Goal: Task Accomplishment & Management: Use online tool/utility

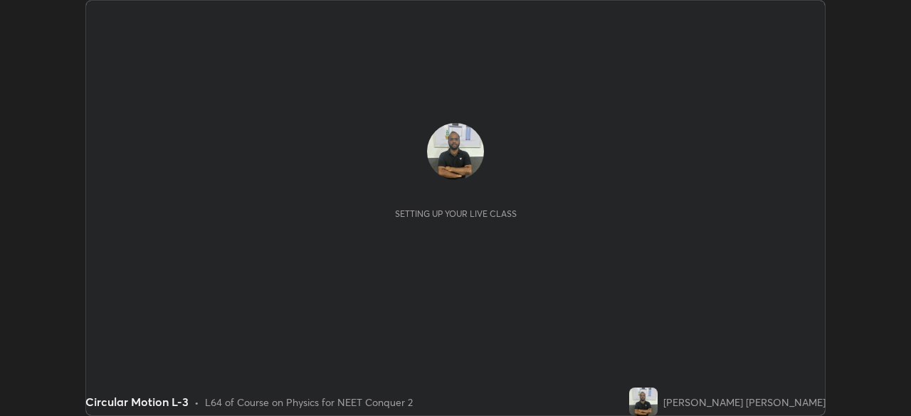
scroll to position [416, 911]
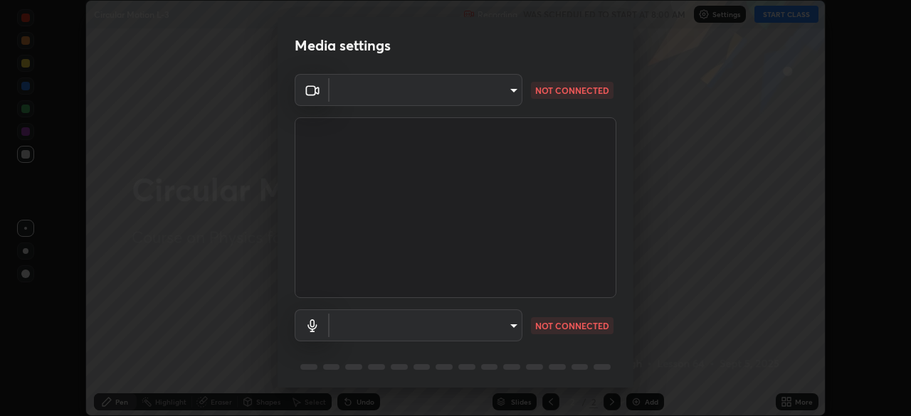
type input "e68af464f7f9ec2662c8dd58f0462b2d9bd4a3adfc91c634b4d9ed550f7d79d6"
type input "communications"
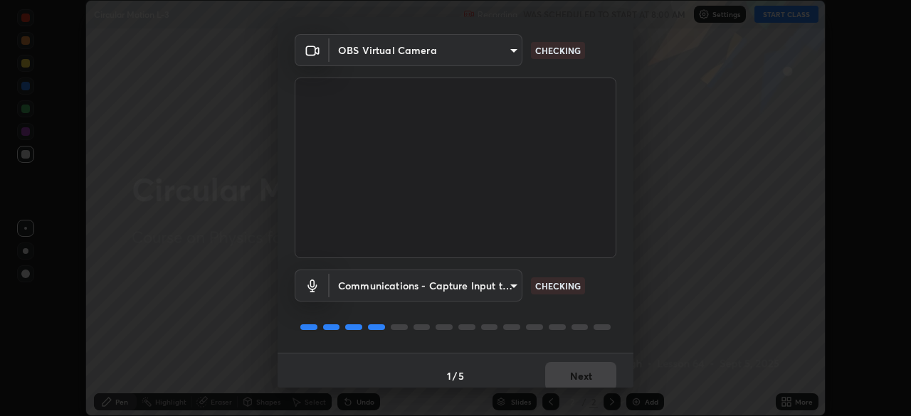
scroll to position [51, 0]
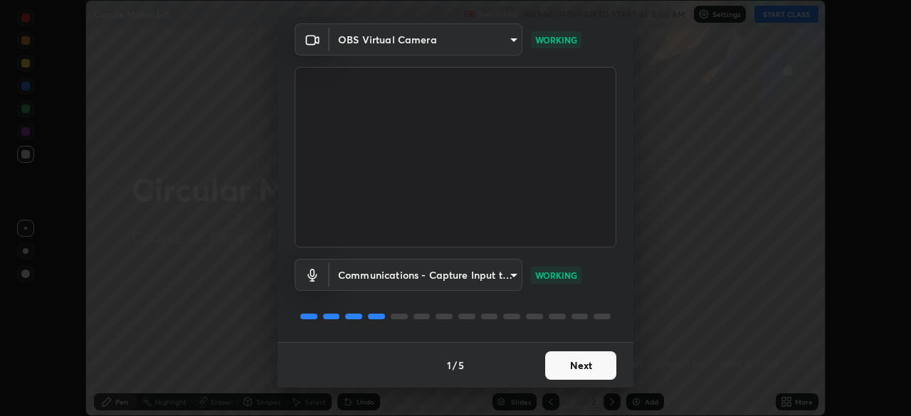
click at [581, 370] on button "Next" at bounding box center [580, 366] width 71 height 28
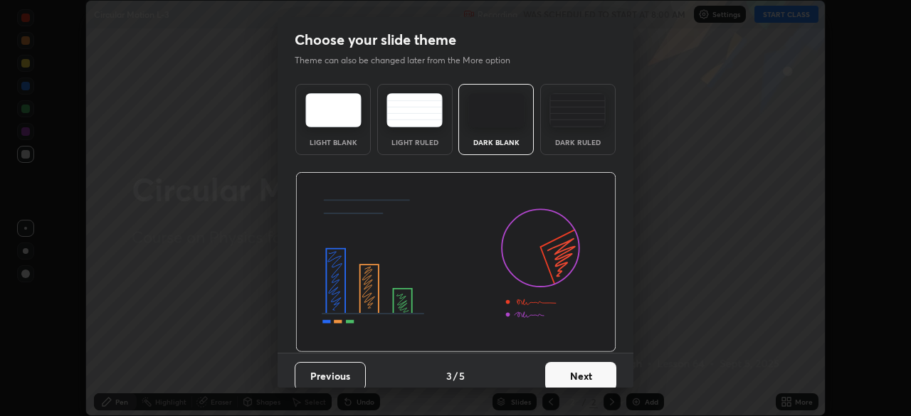
click at [580, 377] on button "Next" at bounding box center [580, 376] width 71 height 28
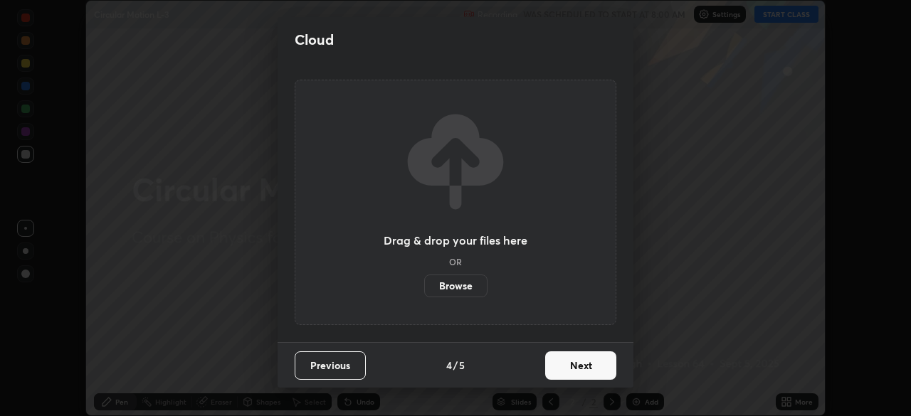
click at [580, 374] on button "Next" at bounding box center [580, 366] width 71 height 28
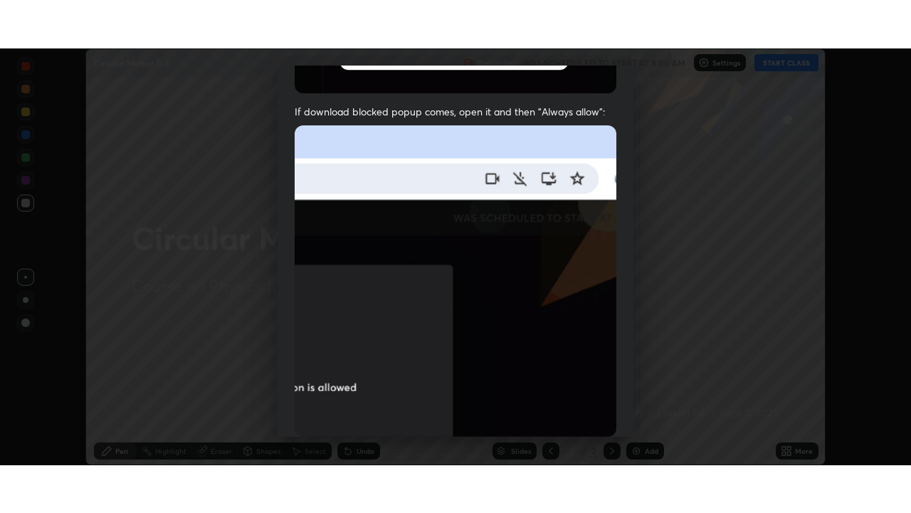
scroll to position [341, 0]
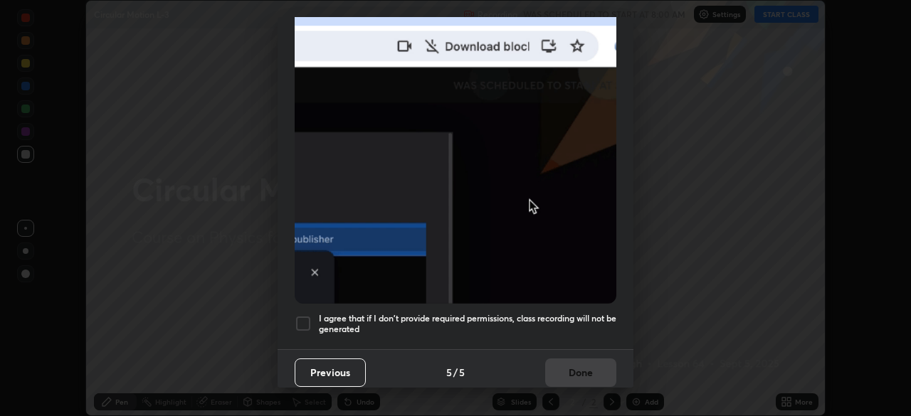
click at [304, 315] on div at bounding box center [303, 323] width 17 height 17
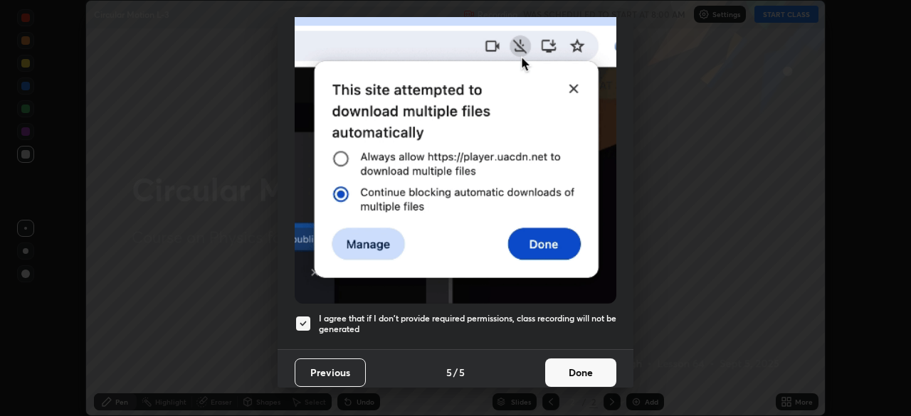
click at [577, 367] on button "Done" at bounding box center [580, 373] width 71 height 28
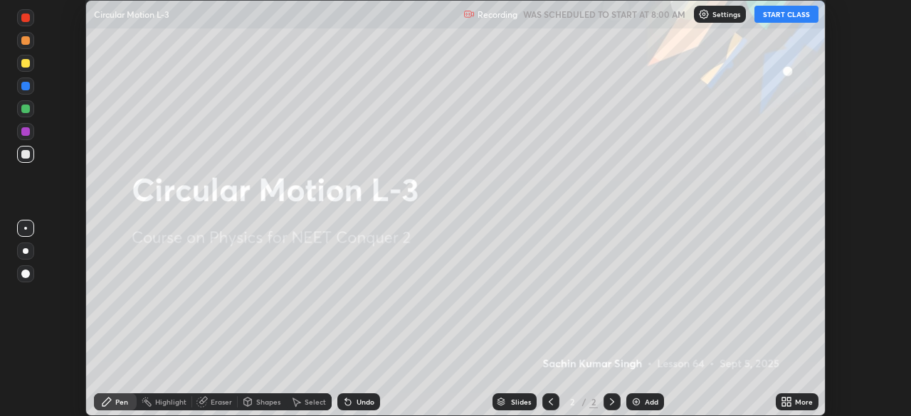
click at [789, 404] on icon at bounding box center [789, 405] width 4 height 4
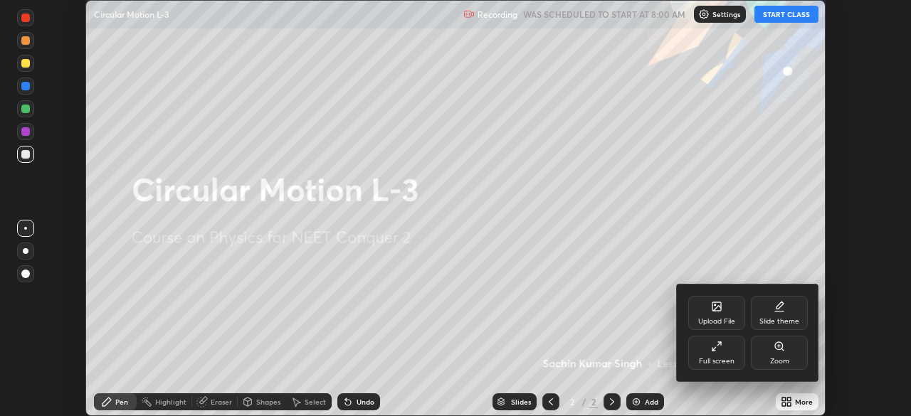
click at [711, 358] on div "Full screen" at bounding box center [717, 361] width 36 height 7
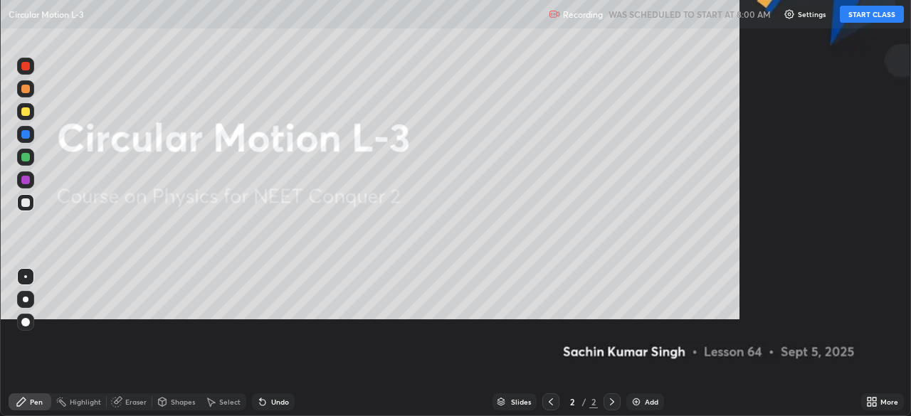
scroll to position [513, 911]
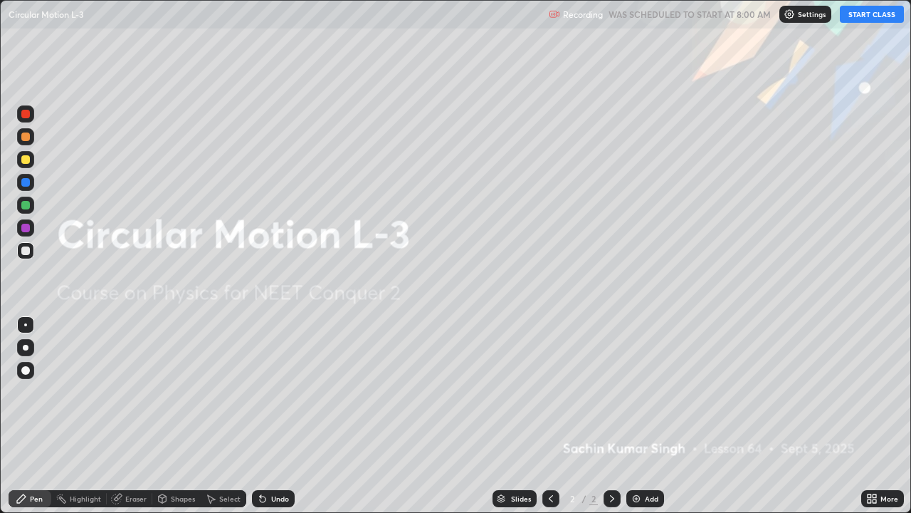
click at [632, 416] on img at bounding box center [636, 498] width 11 height 11
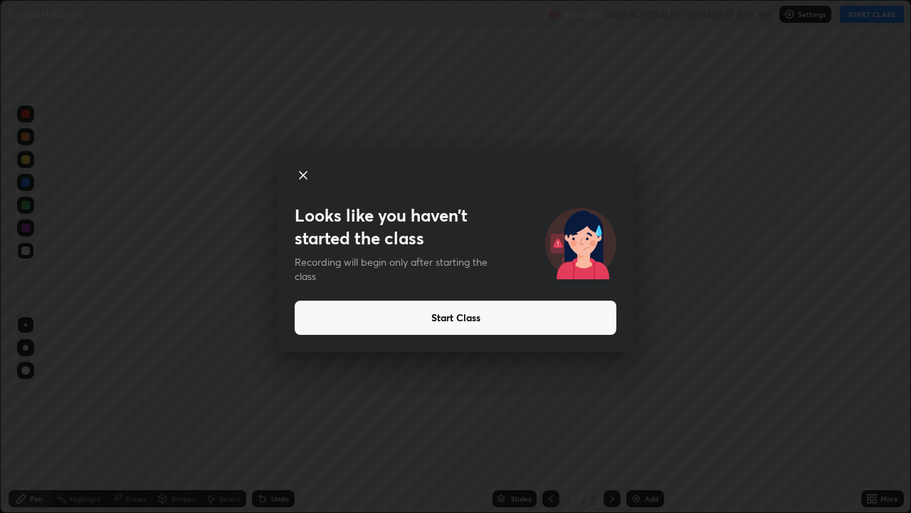
click at [302, 174] on icon at bounding box center [303, 175] width 7 height 7
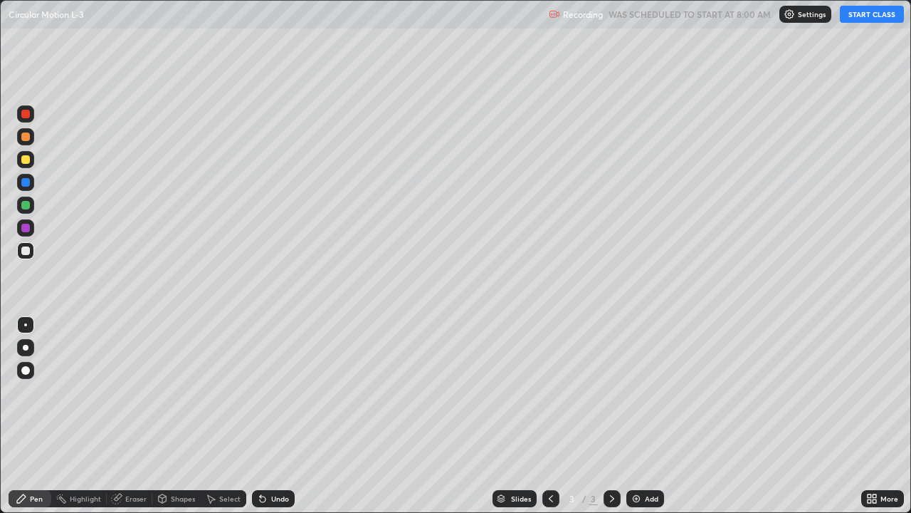
click at [854, 19] on button "START CLASS" at bounding box center [872, 14] width 64 height 17
click at [138, 416] on div "Eraser" at bounding box center [135, 498] width 21 height 7
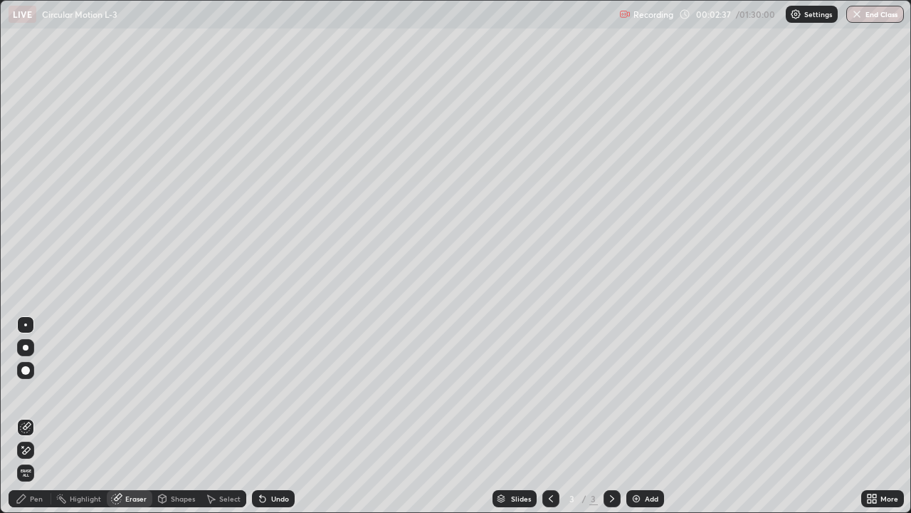
click at [40, 416] on div "Pen" at bounding box center [30, 498] width 43 height 17
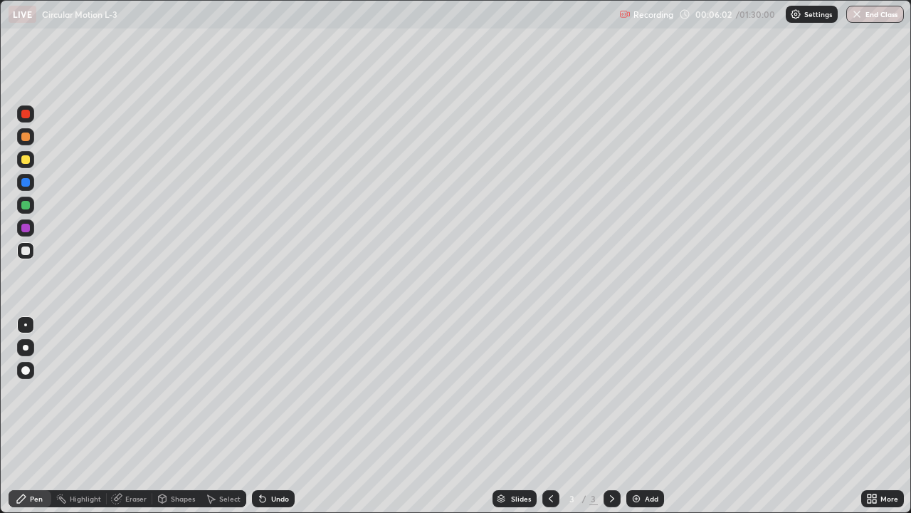
click at [137, 416] on div "Eraser" at bounding box center [135, 498] width 21 height 7
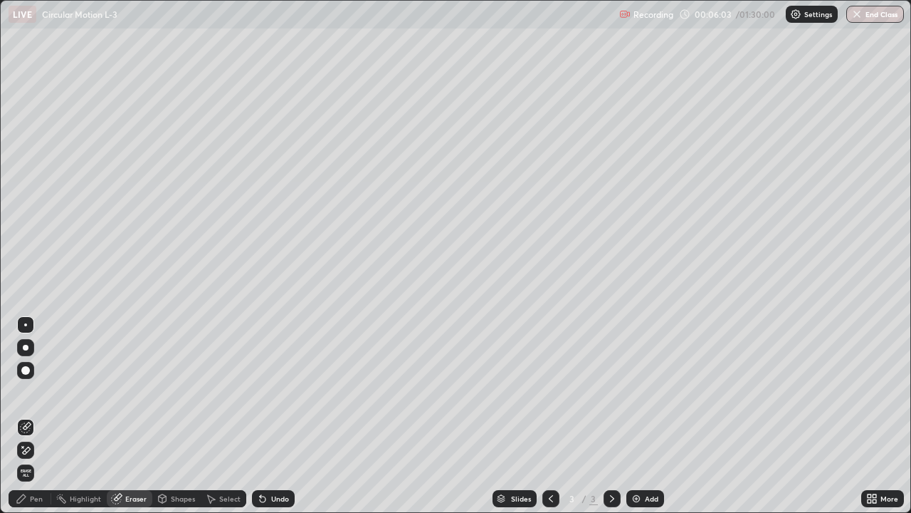
click at [41, 416] on div "Pen" at bounding box center [36, 498] width 13 height 7
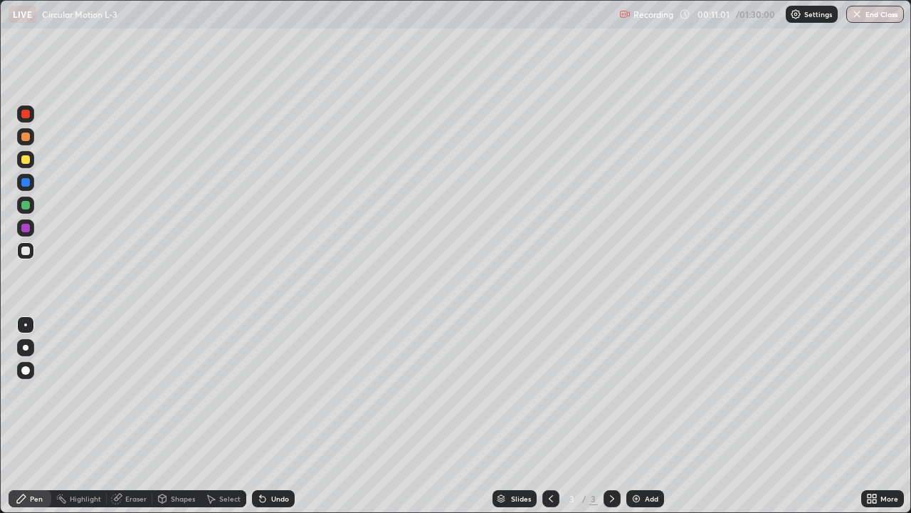
click at [636, 416] on img at bounding box center [636, 498] width 11 height 11
click at [639, 416] on img at bounding box center [636, 498] width 11 height 11
click at [635, 416] on div "Add" at bounding box center [646, 498] width 38 height 17
click at [870, 16] on button "End Class" at bounding box center [876, 14] width 58 height 17
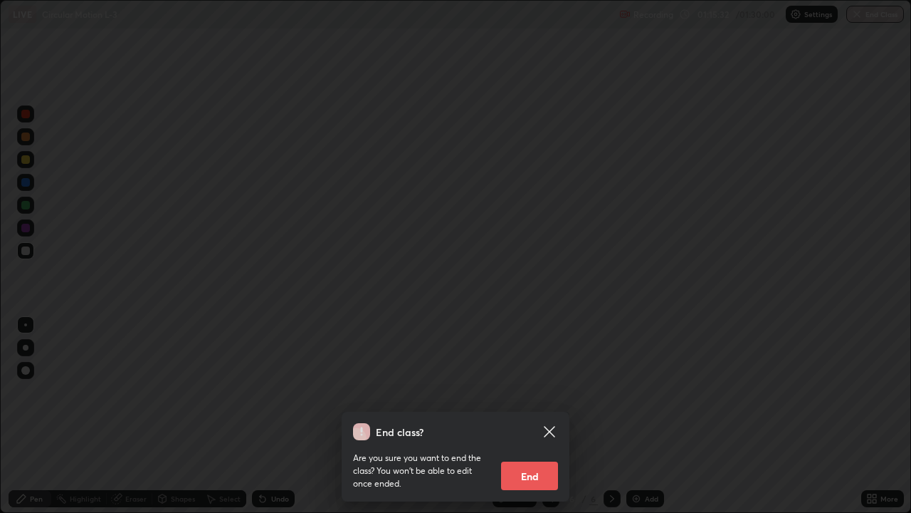
click at [541, 416] on button "End" at bounding box center [529, 475] width 57 height 28
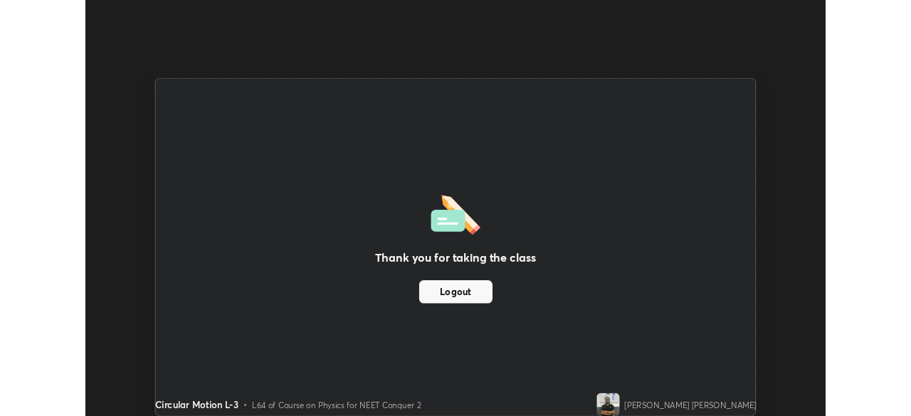
scroll to position [70780, 70285]
